Goal: Transaction & Acquisition: Purchase product/service

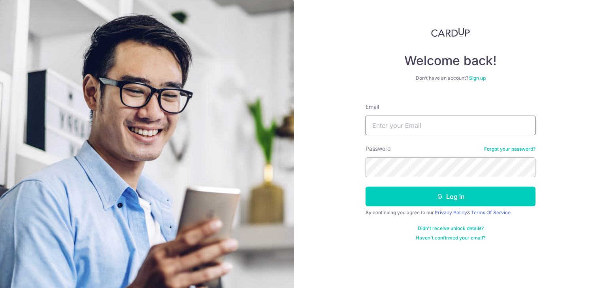
type input "[EMAIL_ADDRESS][DOMAIN_NAME]"
click at [365, 187] on button "Log in" at bounding box center [450, 197] width 170 height 20
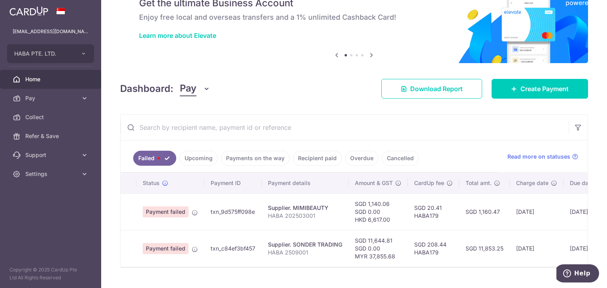
scroll to position [38, 0]
click at [71, 89] on link "Pay" at bounding box center [50, 98] width 101 height 19
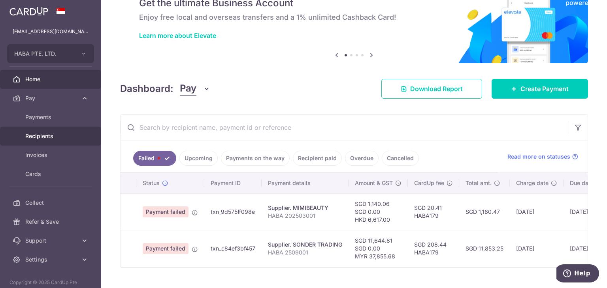
click at [54, 130] on link "Recipients" at bounding box center [50, 136] width 101 height 19
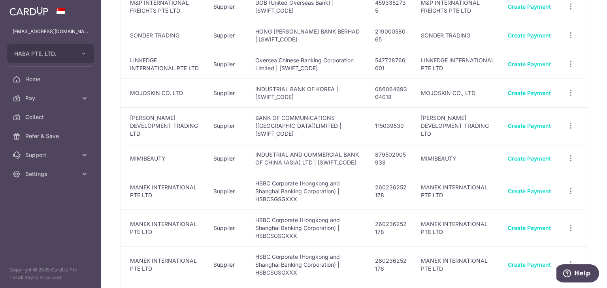
scroll to position [294, 0]
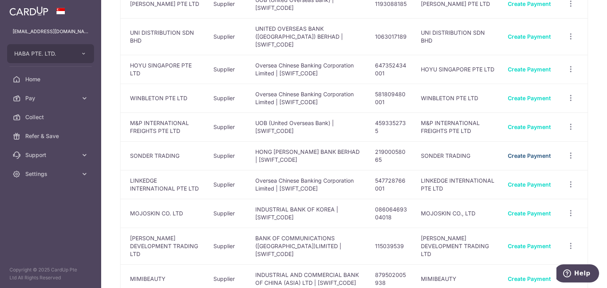
click at [520, 152] on link "Create Payment" at bounding box center [528, 155] width 43 height 7
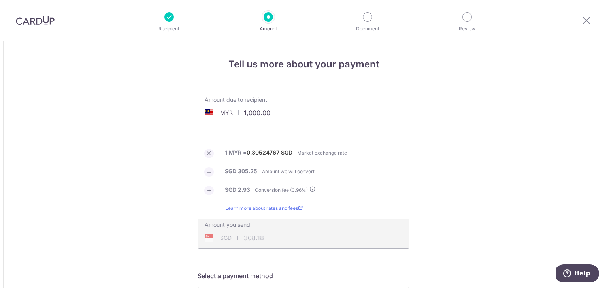
click at [259, 113] on input "1,000.00" at bounding box center [259, 113] width 122 height 18
click at [404, 153] on li "1 MYR = 0.30524767 SGD Market exchange rate" at bounding box center [303, 158] width 212 height 19
type input "37,855.68"
type input "11,663.83"
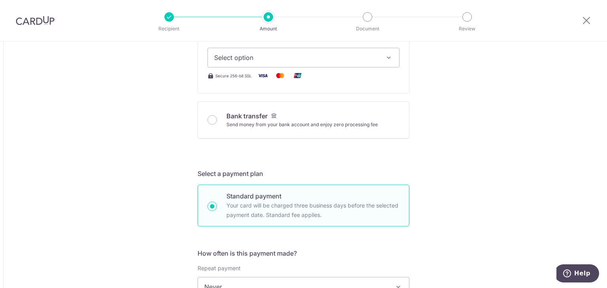
scroll to position [299, 0]
click at [271, 52] on button "Select option" at bounding box center [303, 59] width 192 height 20
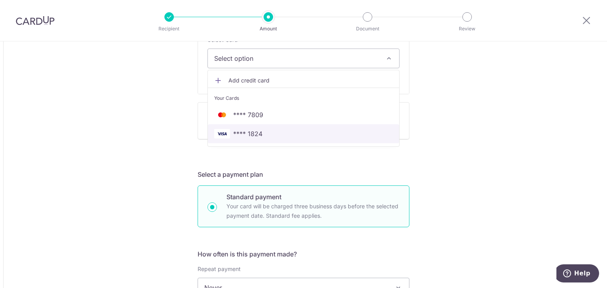
click at [242, 130] on span "**** 1824" at bounding box center [247, 133] width 29 height 9
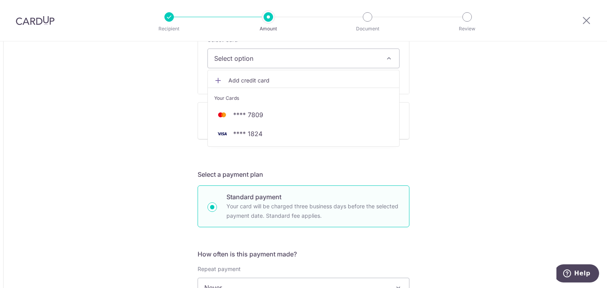
type input "37,855.68"
type input "11,663.79"
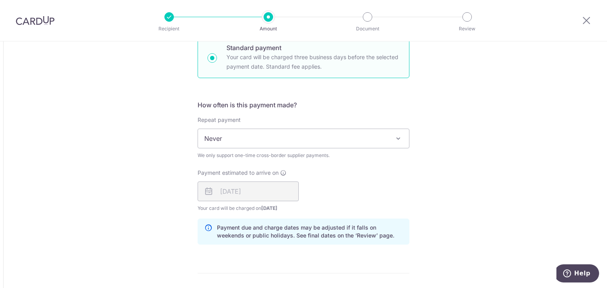
scroll to position [562, 0]
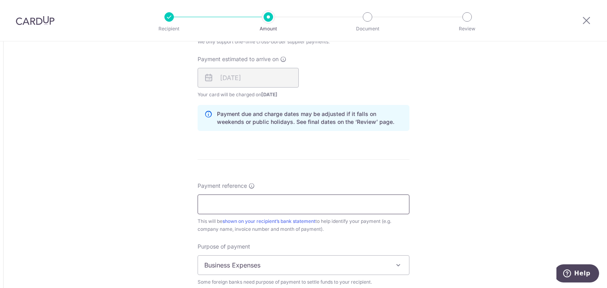
click at [306, 203] on input "Payment reference" at bounding box center [303, 205] width 212 height 20
click at [233, 211] on input "HABA 2506001" at bounding box center [303, 205] width 212 height 20
click at [236, 201] on input "HABA 2506001" at bounding box center [303, 205] width 212 height 20
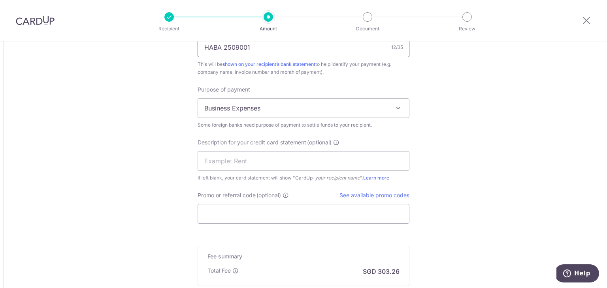
scroll to position [720, 0]
type input "HABA 2509001"
click at [236, 106] on span "Business Expenses" at bounding box center [303, 107] width 211 height 19
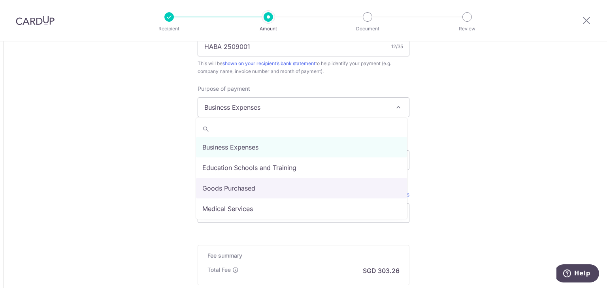
select select "Goods Purchased"
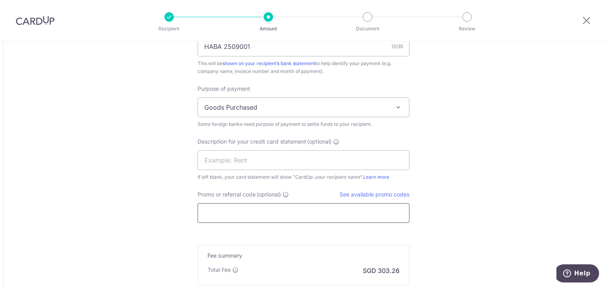
click at [226, 215] on input "Promo or referral code (optional)" at bounding box center [303, 213] width 212 height 20
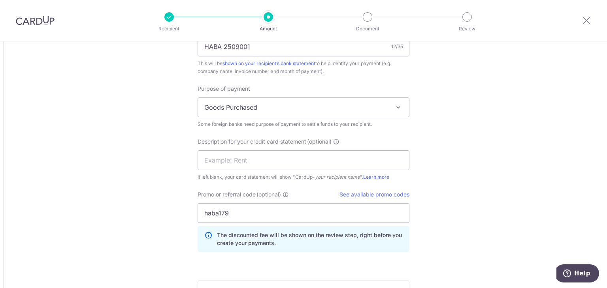
drag, startPoint x: 229, startPoint y: 214, endPoint x: 68, endPoint y: 203, distance: 161.5
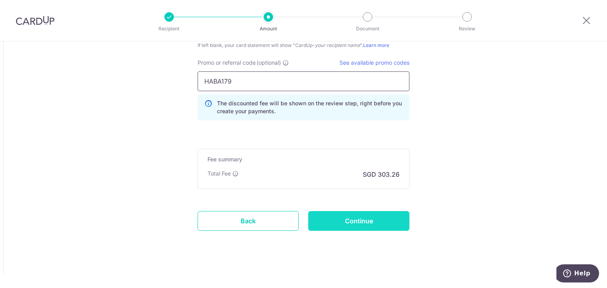
type input "HABA179"
click at [370, 224] on input "Continue" at bounding box center [358, 221] width 101 height 20
type input "Create Schedule"
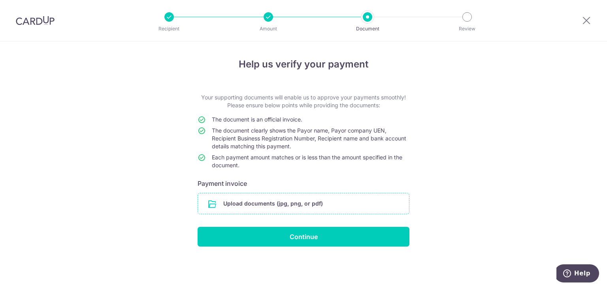
click at [248, 201] on input "file" at bounding box center [303, 204] width 211 height 21
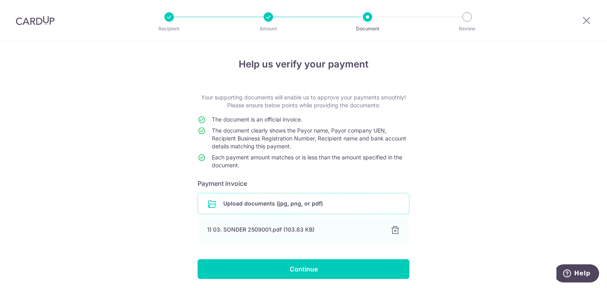
scroll to position [28, 0]
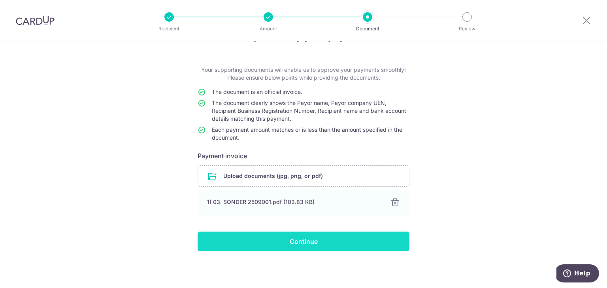
click at [275, 237] on input "Continue" at bounding box center [303, 242] width 212 height 20
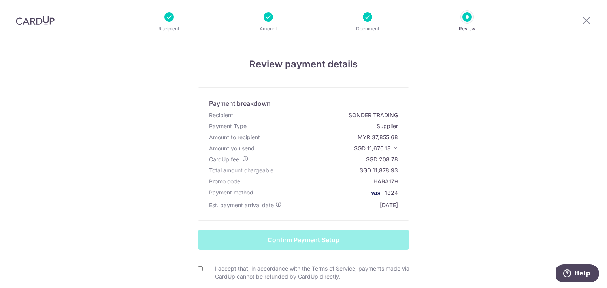
scroll to position [41, 0]
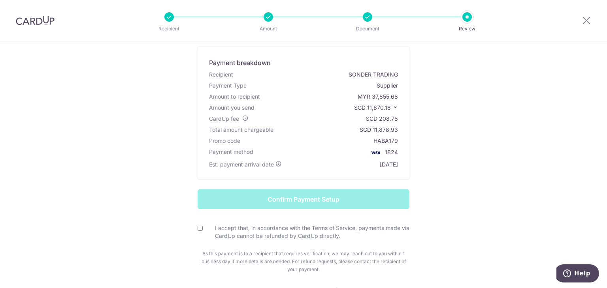
click at [197, 222] on div "I accept that, in accordance with the Terms of Service, payments made via CardU…" at bounding box center [303, 228] width 212 height 23
click at [197, 231] on div "I accept that, in accordance with the Terms of Service, payments made via CardU…" at bounding box center [303, 232] width 212 height 16
click at [198, 229] on input "I accept that, in accordance with the Terms of Service, payments made via CardU…" at bounding box center [199, 228] width 5 height 5
checkbox input "true"
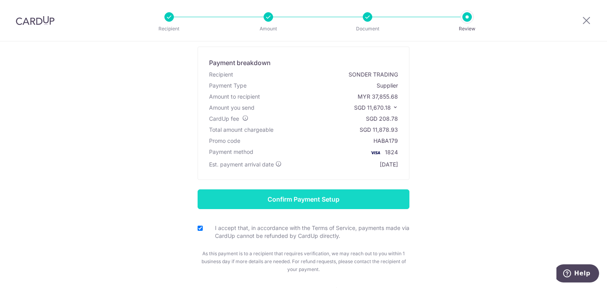
click at [283, 195] on input "Confirm Payment Setup" at bounding box center [303, 200] width 212 height 20
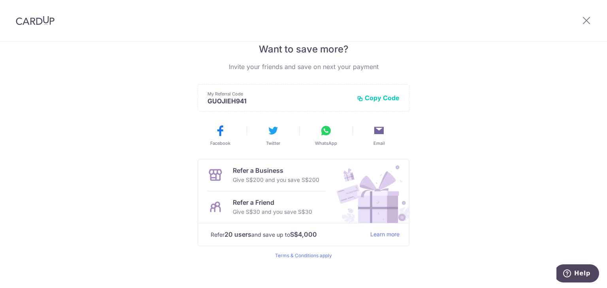
scroll to position [168, 0]
click at [591, 21] on div at bounding box center [586, 20] width 41 height 41
click at [586, 19] on icon at bounding box center [585, 20] width 9 height 10
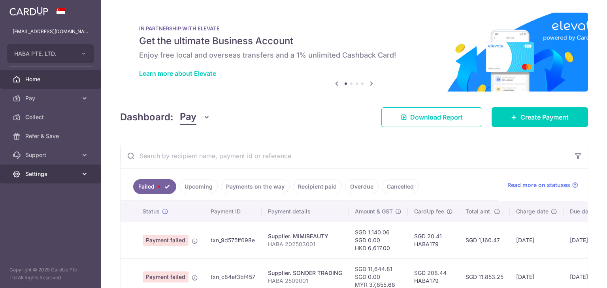
click at [54, 169] on link "Settings" at bounding box center [50, 174] width 101 height 19
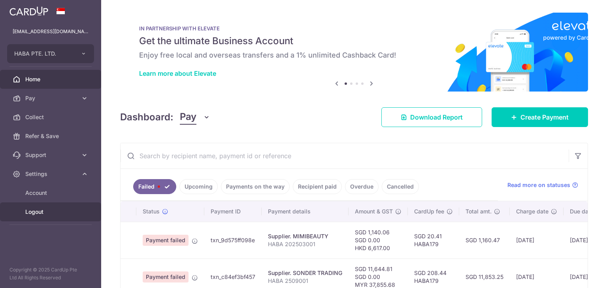
click at [36, 212] on span "Logout" at bounding box center [51, 212] width 52 height 8
